Goal: Download file/media

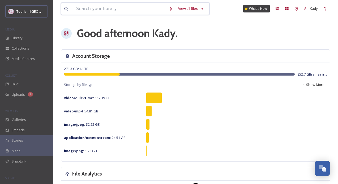
click at [115, 9] on input at bounding box center [120, 9] width 93 height 12
click at [24, 39] on div "Library" at bounding box center [26, 38] width 53 height 10
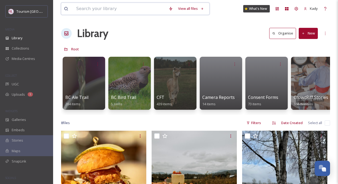
click at [94, 11] on input at bounding box center [120, 9] width 93 height 12
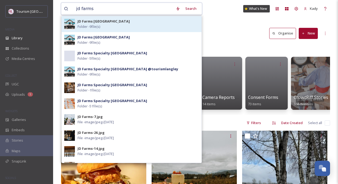
type input "jd farms"
click at [85, 24] on span "JD Farms [GEOGRAPHIC_DATA]" at bounding box center [104, 21] width 52 height 5
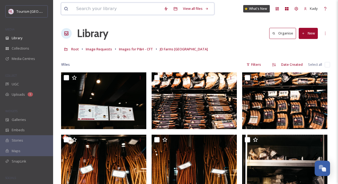
click at [107, 10] on input at bounding box center [118, 9] width 88 height 12
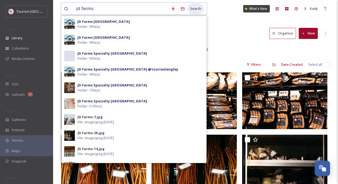
type input "jd farms"
click at [192, 11] on div "Search" at bounding box center [196, 8] width 16 height 10
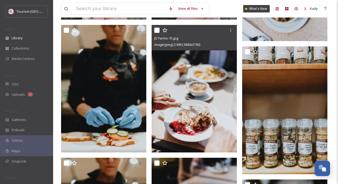
scroll to position [1785, 0]
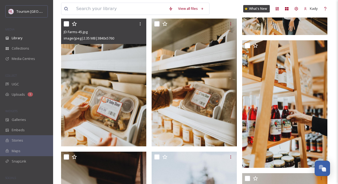
scroll to position [531, 0]
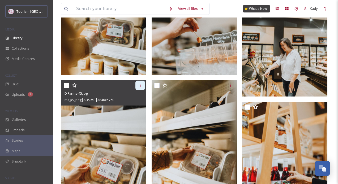
click at [141, 83] on div at bounding box center [141, 86] width 10 height 10
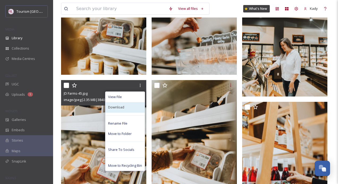
click at [120, 107] on span "Download" at bounding box center [116, 107] width 16 height 5
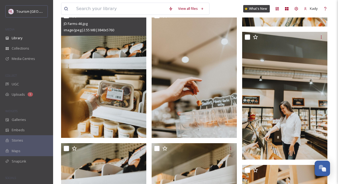
scroll to position [465, 0]
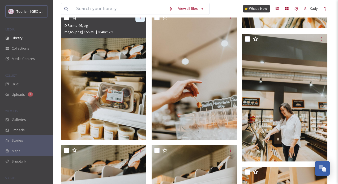
click at [141, 20] on div at bounding box center [141, 18] width 10 height 10
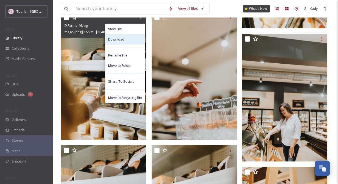
click at [121, 43] on div "Download" at bounding box center [125, 39] width 39 height 10
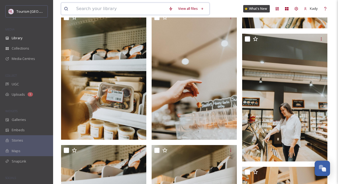
click at [89, 7] on input at bounding box center [120, 9] width 93 height 12
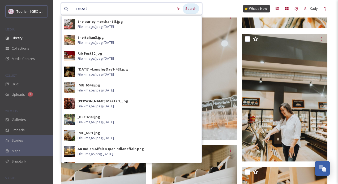
type input "meat"
click at [192, 9] on div "Search" at bounding box center [191, 8] width 16 height 10
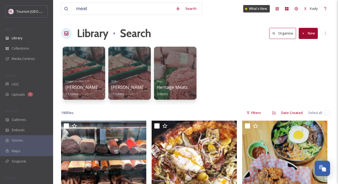
click at [226, 92] on div "Images for P&H - CFT [PERSON_NAME] Meats 11 items 2018 [PERSON_NAME] Meats 11 i…" at bounding box center [195, 74] width 269 height 61
click at [87, 12] on input "meat" at bounding box center [124, 9] width 100 height 12
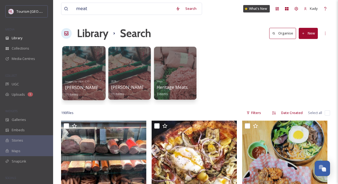
click at [74, 67] on div at bounding box center [83, 73] width 43 height 54
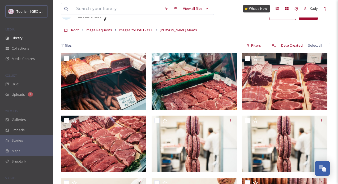
scroll to position [19, 0]
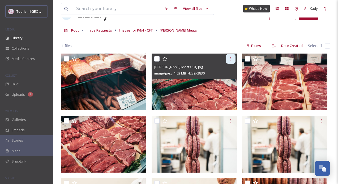
click at [230, 59] on icon at bounding box center [231, 59] width 4 height 4
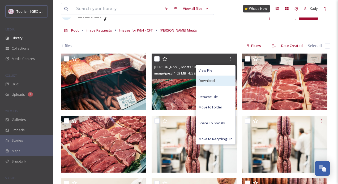
click at [208, 77] on div "Download" at bounding box center [215, 81] width 39 height 10
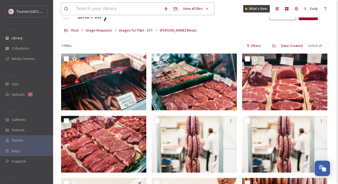
click at [101, 8] on input at bounding box center [118, 9] width 88 height 12
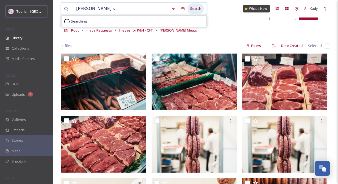
type input "[PERSON_NAME]'s"
click at [195, 8] on div "Search" at bounding box center [196, 8] width 16 height 10
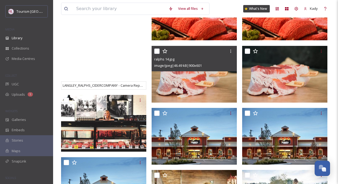
scroll to position [136, 0]
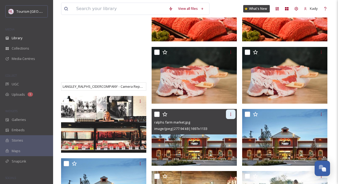
click at [232, 116] on icon at bounding box center [231, 114] width 4 height 4
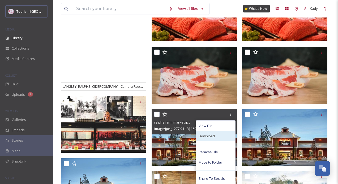
click at [203, 137] on span "Download" at bounding box center [207, 136] width 16 height 5
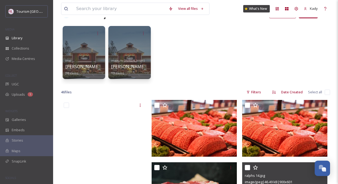
scroll to position [20, 0]
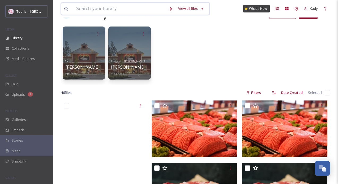
click at [92, 13] on input at bounding box center [120, 9] width 93 height 12
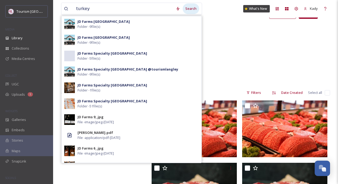
click at [187, 10] on div "Search" at bounding box center [191, 8] width 16 height 10
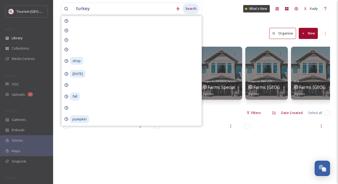
click at [189, 10] on div "Search" at bounding box center [191, 8] width 16 height 10
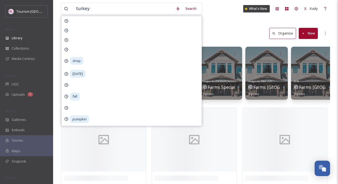
click at [221, 22] on div "turkey Search shop [DATE] fall pumpkin What's New Kady Library Search Organise …" at bounding box center [195, 94] width 285 height 188
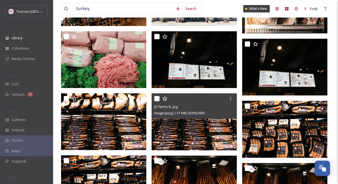
scroll to position [500, 0]
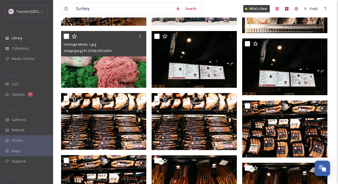
click at [106, 67] on img at bounding box center [103, 59] width 85 height 57
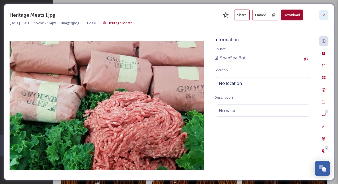
click at [324, 15] on icon at bounding box center [324, 15] width 4 height 4
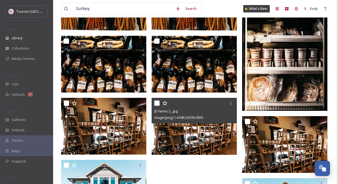
scroll to position [804, 0]
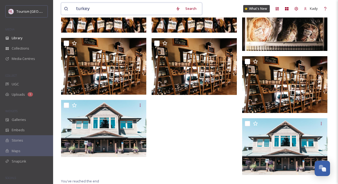
click at [87, 10] on input "turkey" at bounding box center [124, 9] width 100 height 12
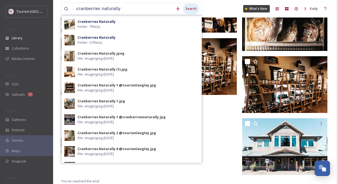
click at [192, 9] on div "Search" at bounding box center [191, 8] width 16 height 10
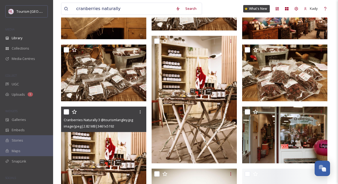
scroll to position [405, 0]
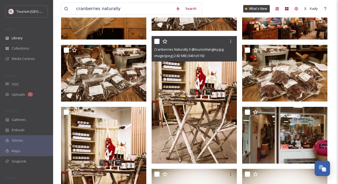
click at [189, 80] on img at bounding box center [194, 100] width 85 height 128
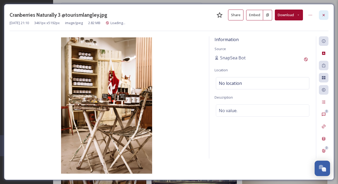
click at [324, 18] on div at bounding box center [324, 15] width 10 height 10
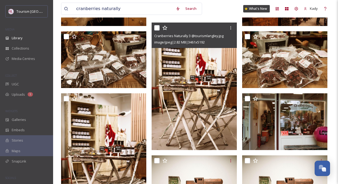
scroll to position [417, 0]
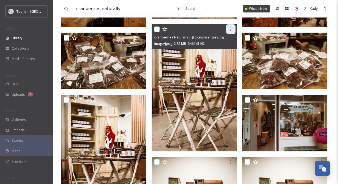
click at [231, 31] on div at bounding box center [231, 29] width 10 height 10
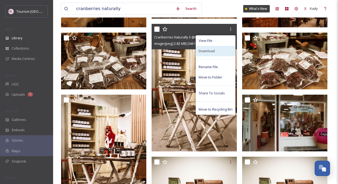
click at [211, 53] on div "Download" at bounding box center [215, 51] width 39 height 10
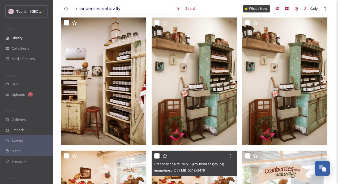
scroll to position [103, 0]
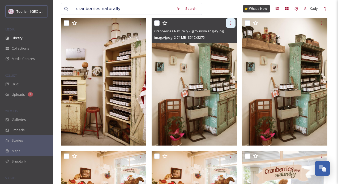
click at [229, 20] on div at bounding box center [231, 23] width 10 height 10
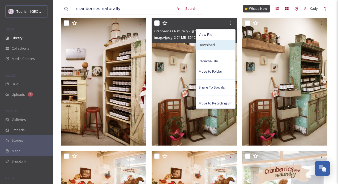
click at [201, 44] on span "Download" at bounding box center [207, 45] width 16 height 5
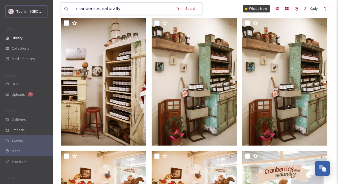
click at [87, 9] on input "cranberries naturally" at bounding box center [124, 9] width 100 height 12
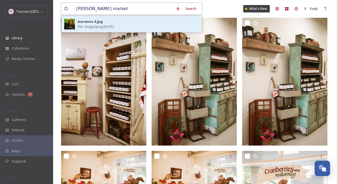
type input "[PERSON_NAME] market"
click at [69, 25] on img at bounding box center [69, 24] width 11 height 11
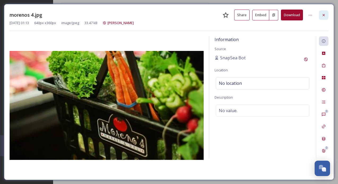
click at [322, 12] on div at bounding box center [324, 15] width 10 height 10
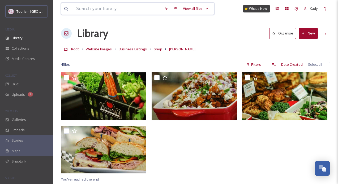
click at [90, 10] on input at bounding box center [118, 9] width 88 height 12
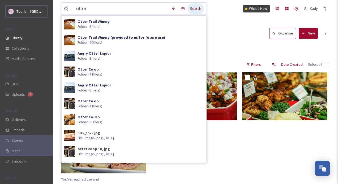
type input "otter"
click at [190, 10] on div "Search" at bounding box center [196, 8] width 16 height 10
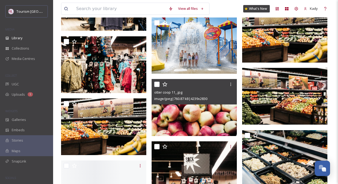
scroll to position [1904, 0]
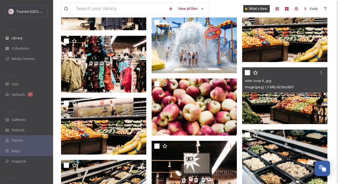
click at [266, 101] on img at bounding box center [284, 96] width 85 height 57
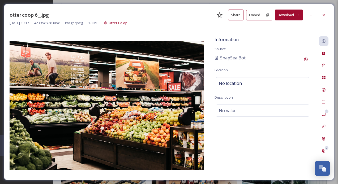
click at [290, 18] on button "Download" at bounding box center [289, 15] width 28 height 11
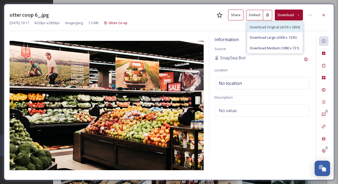
click at [280, 29] on span "Download Original (4239 x 2830)" at bounding box center [275, 27] width 50 height 5
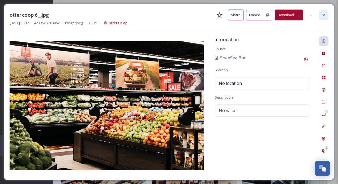
click at [326, 16] on icon at bounding box center [324, 15] width 4 height 4
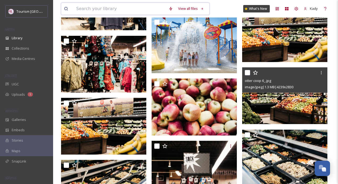
click at [99, 8] on input at bounding box center [120, 9] width 93 height 12
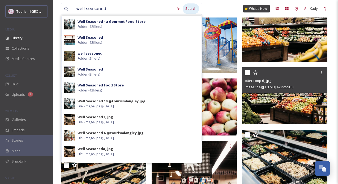
click at [186, 8] on div "Search" at bounding box center [191, 8] width 16 height 10
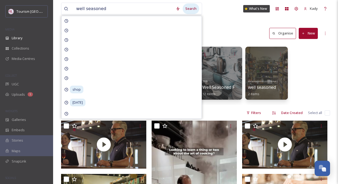
click at [187, 9] on div "Search" at bounding box center [191, 8] width 16 height 10
click at [231, 26] on div "Library Search Organise New" at bounding box center [195, 34] width 269 height 16
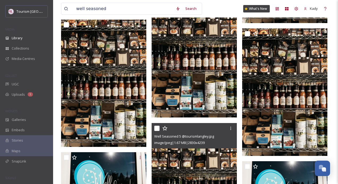
scroll to position [1027, 0]
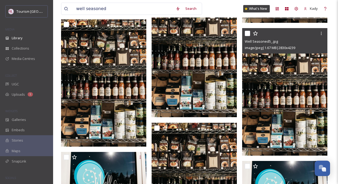
click at [270, 98] on img at bounding box center [284, 92] width 85 height 128
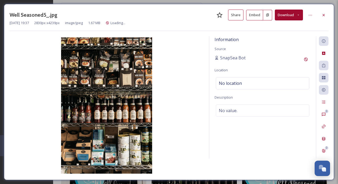
click at [294, 13] on button "Download" at bounding box center [289, 15] width 28 height 11
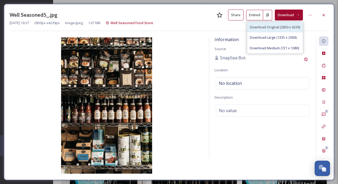
click at [272, 28] on span "Download Original (2830 x 4239)" at bounding box center [275, 27] width 50 height 5
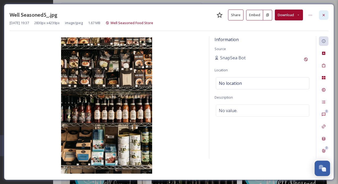
click at [321, 13] on div at bounding box center [324, 15] width 10 height 10
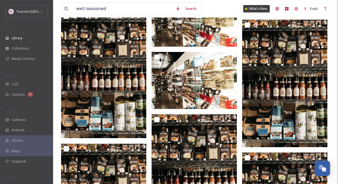
scroll to position [735, 0]
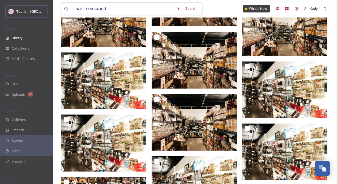
click at [93, 10] on input "well seasoned" at bounding box center [124, 9] width 100 height 12
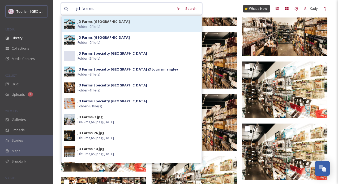
type input "jd farms"
click at [135, 27] on div "JD Farms Turkey Folder - 9 file(s)" at bounding box center [138, 24] width 121 height 10
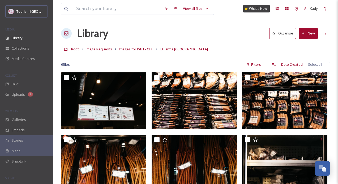
scroll to position [152, 0]
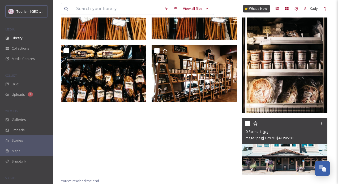
click at [276, 148] on img at bounding box center [284, 147] width 85 height 57
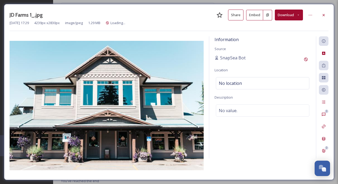
scroll to position [89, 0]
click at [287, 18] on button "Download" at bounding box center [289, 15] width 28 height 11
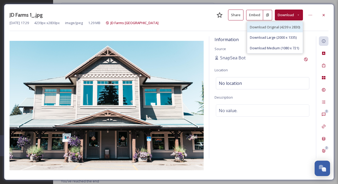
click at [270, 29] on span "Download Original (4239 x 2830)" at bounding box center [275, 27] width 50 height 5
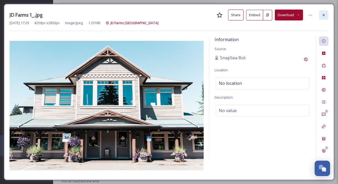
click at [321, 15] on div at bounding box center [324, 15] width 10 height 10
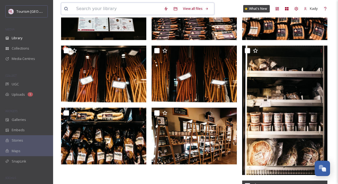
click at [88, 10] on input at bounding box center [118, 9] width 88 height 12
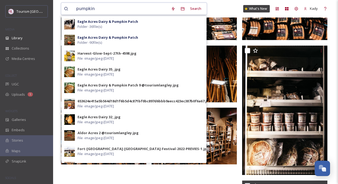
click at [102, 10] on input "pumpkin" at bounding box center [121, 9] width 95 height 12
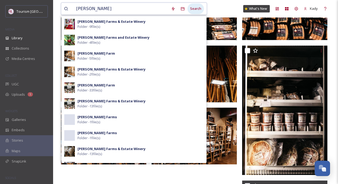
type input "[PERSON_NAME]"
click at [196, 7] on div "Search" at bounding box center [196, 8] width 16 height 10
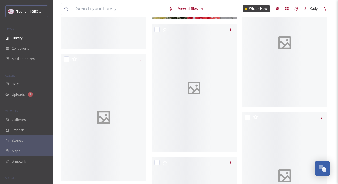
scroll to position [4194, 0]
